Goal: Check status

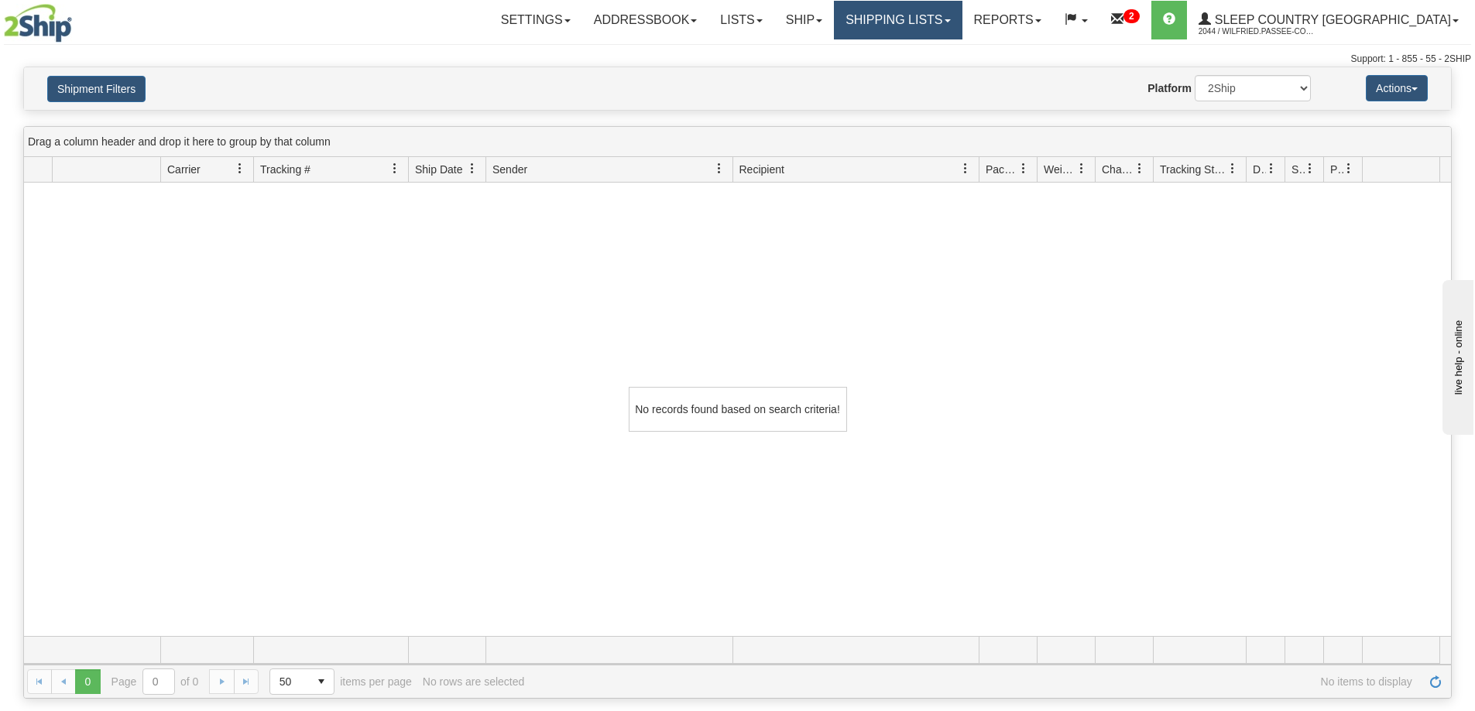
click at [961, 12] on link "Shipping lists" at bounding box center [898, 20] width 128 height 39
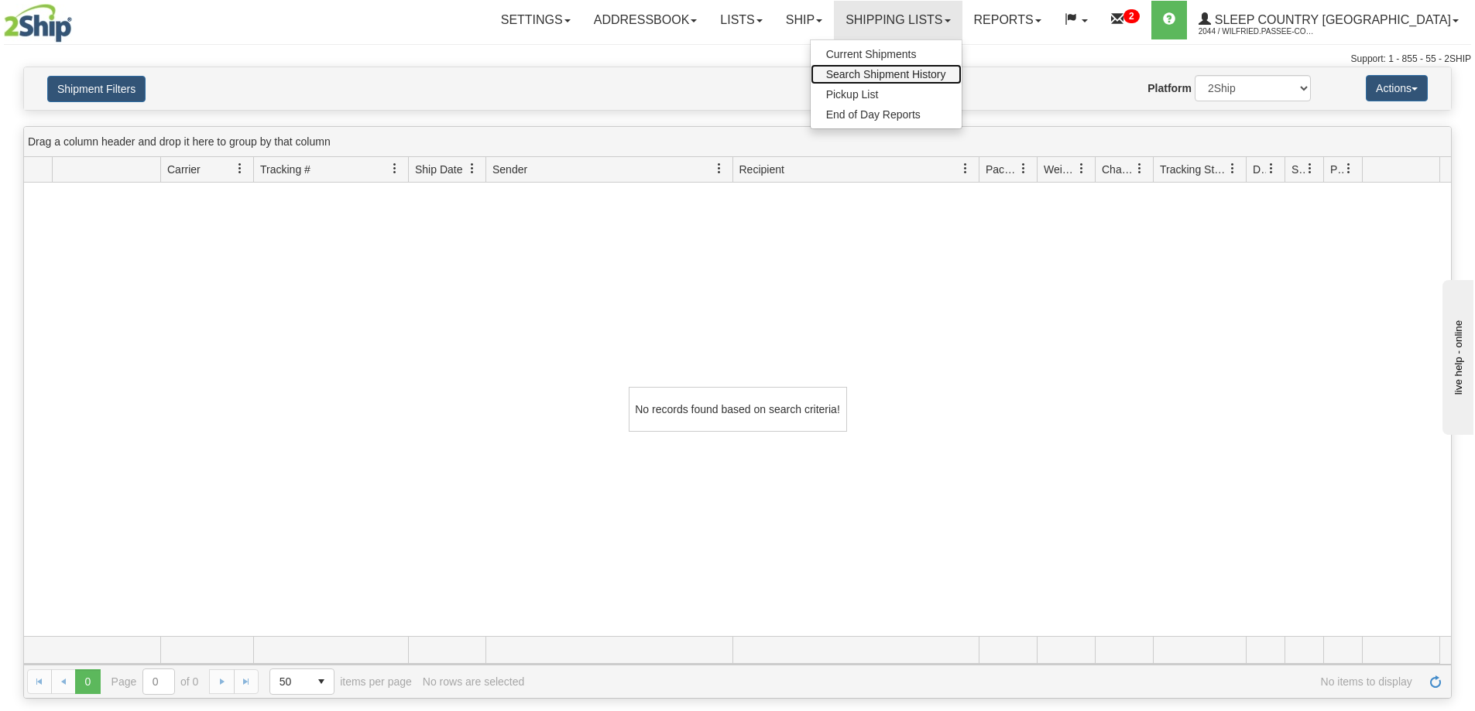
click at [946, 77] on span "Search Shipment History" at bounding box center [886, 74] width 120 height 12
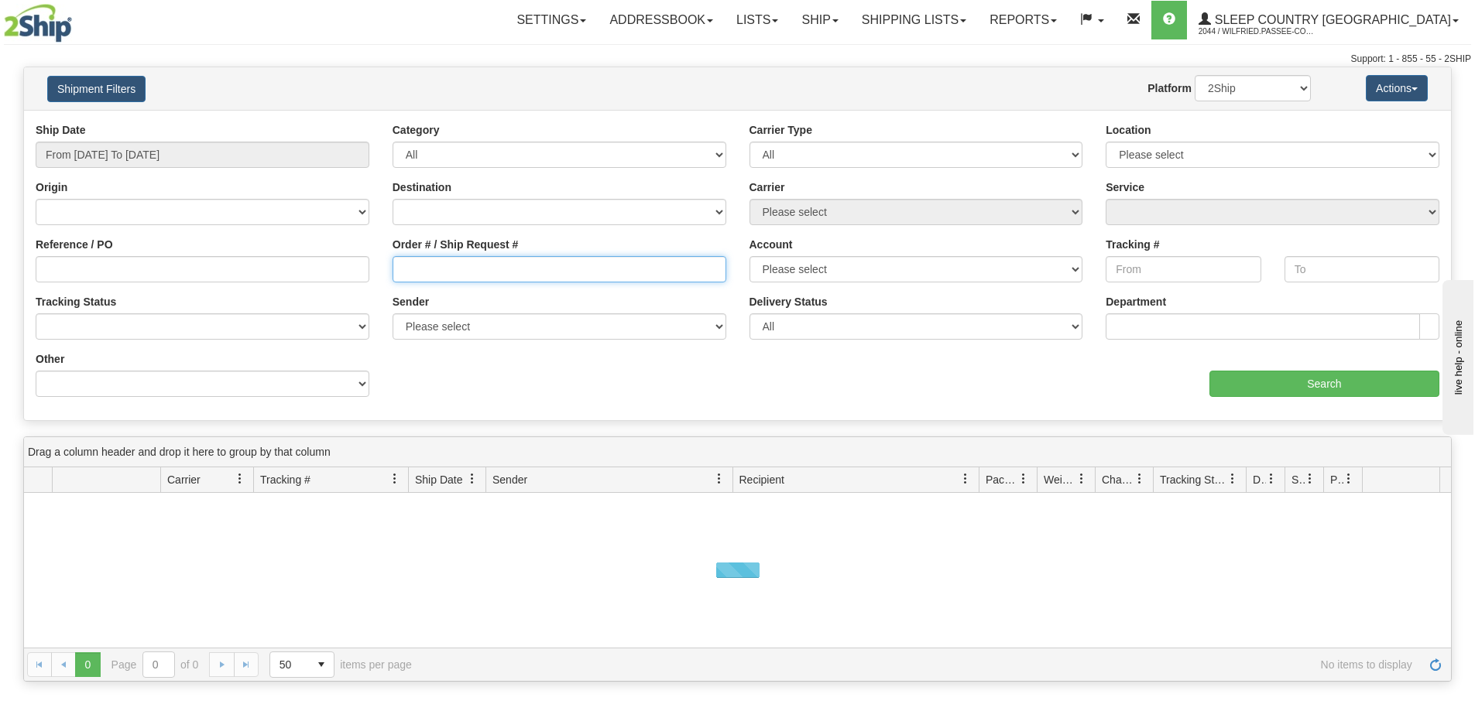
drag, startPoint x: 509, startPoint y: 268, endPoint x: 401, endPoint y: 259, distance: 108.7
click at [509, 267] on input "Order # / Ship Request #" at bounding box center [560, 269] width 334 height 26
paste input "9002H996183"
type input "9002H996183"
click at [99, 154] on input "From [DATE] To [DATE]" at bounding box center [203, 155] width 334 height 26
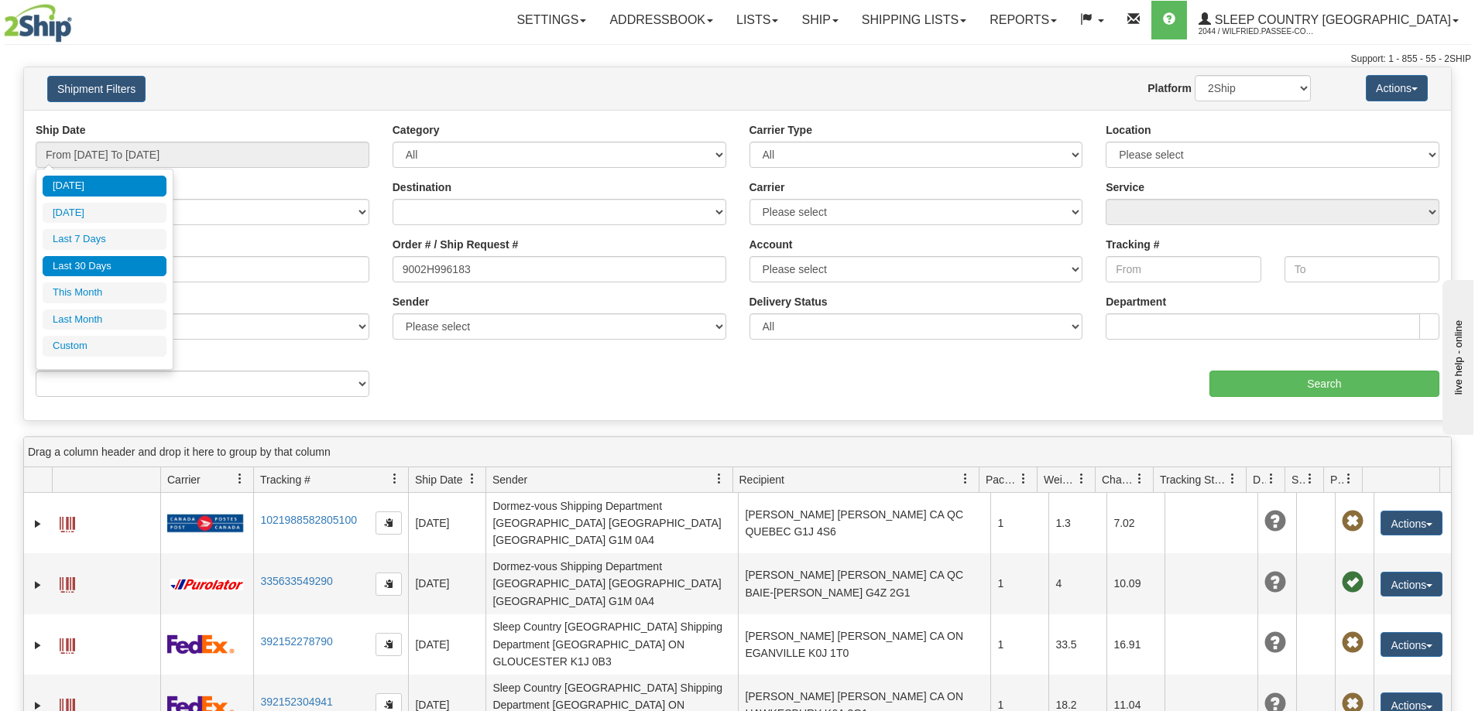
click at [96, 273] on li "Last 30 Days" at bounding box center [105, 266] width 124 height 21
type input "From [DATE] To [DATE]"
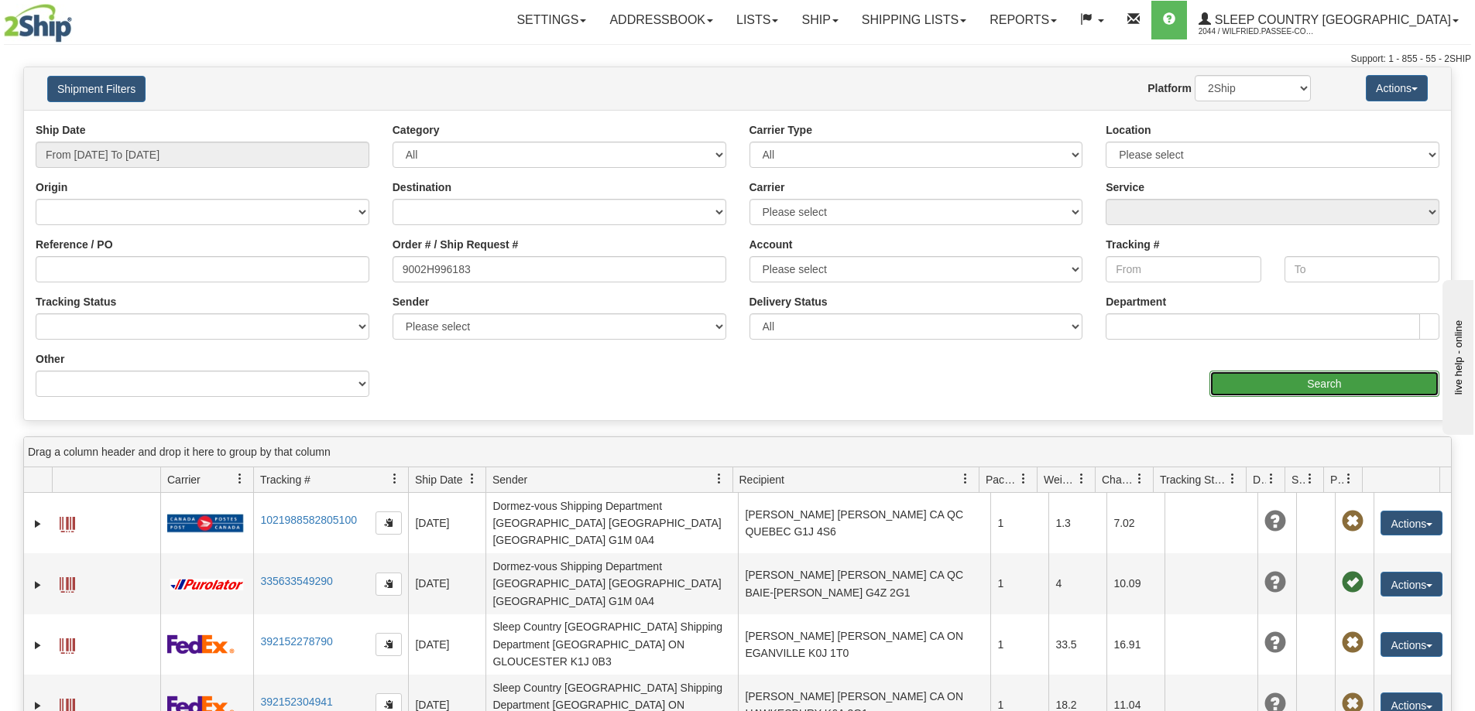
click at [1359, 380] on input "Search" at bounding box center [1324, 384] width 230 height 26
